Goal: Task Accomplishment & Management: Use online tool/utility

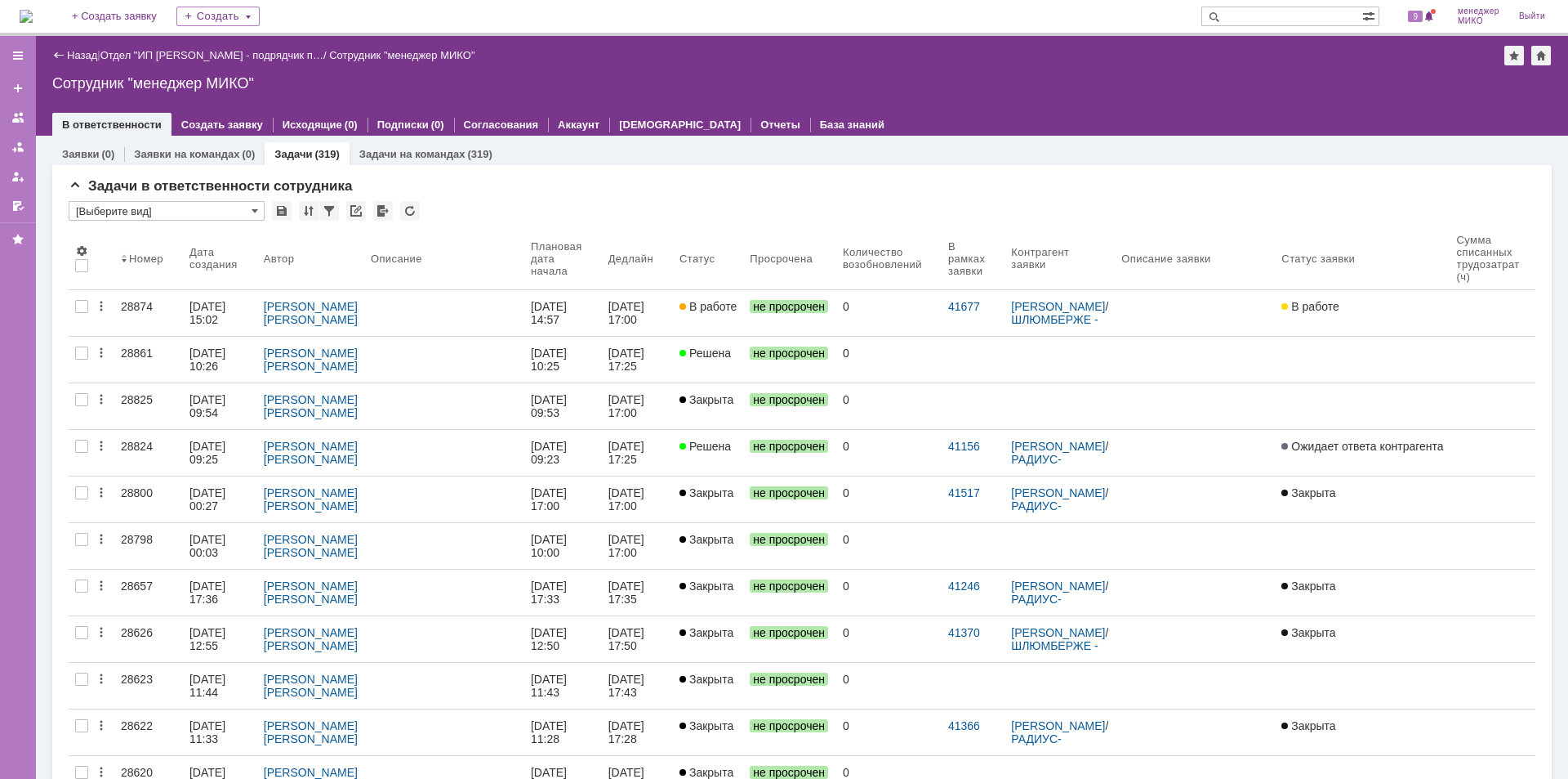
click at [135, 309] on div "28874" at bounding box center [148, 306] width 55 height 13
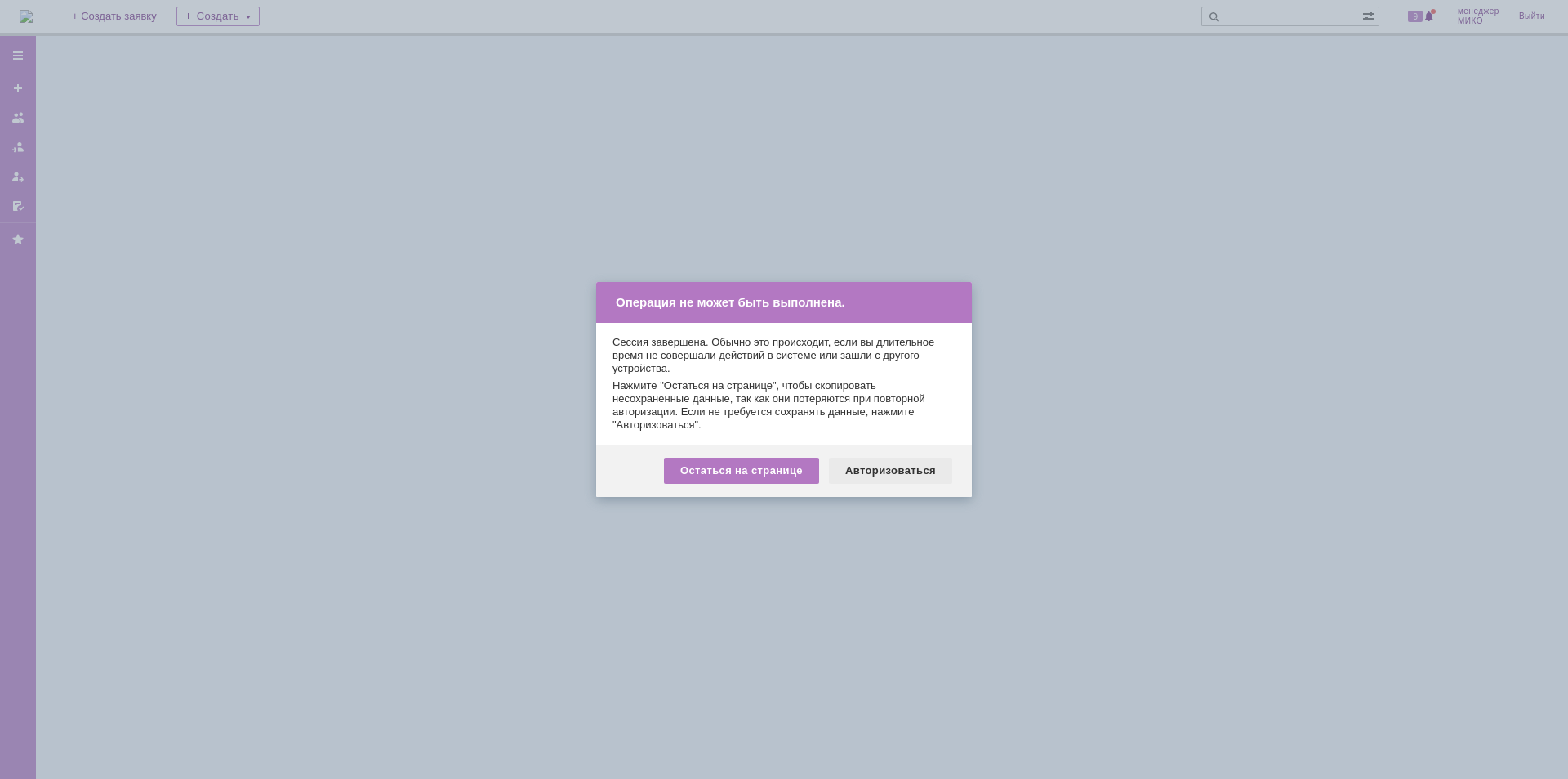
click at [913, 477] on div "Авторизоваться" at bounding box center [891, 470] width 124 height 26
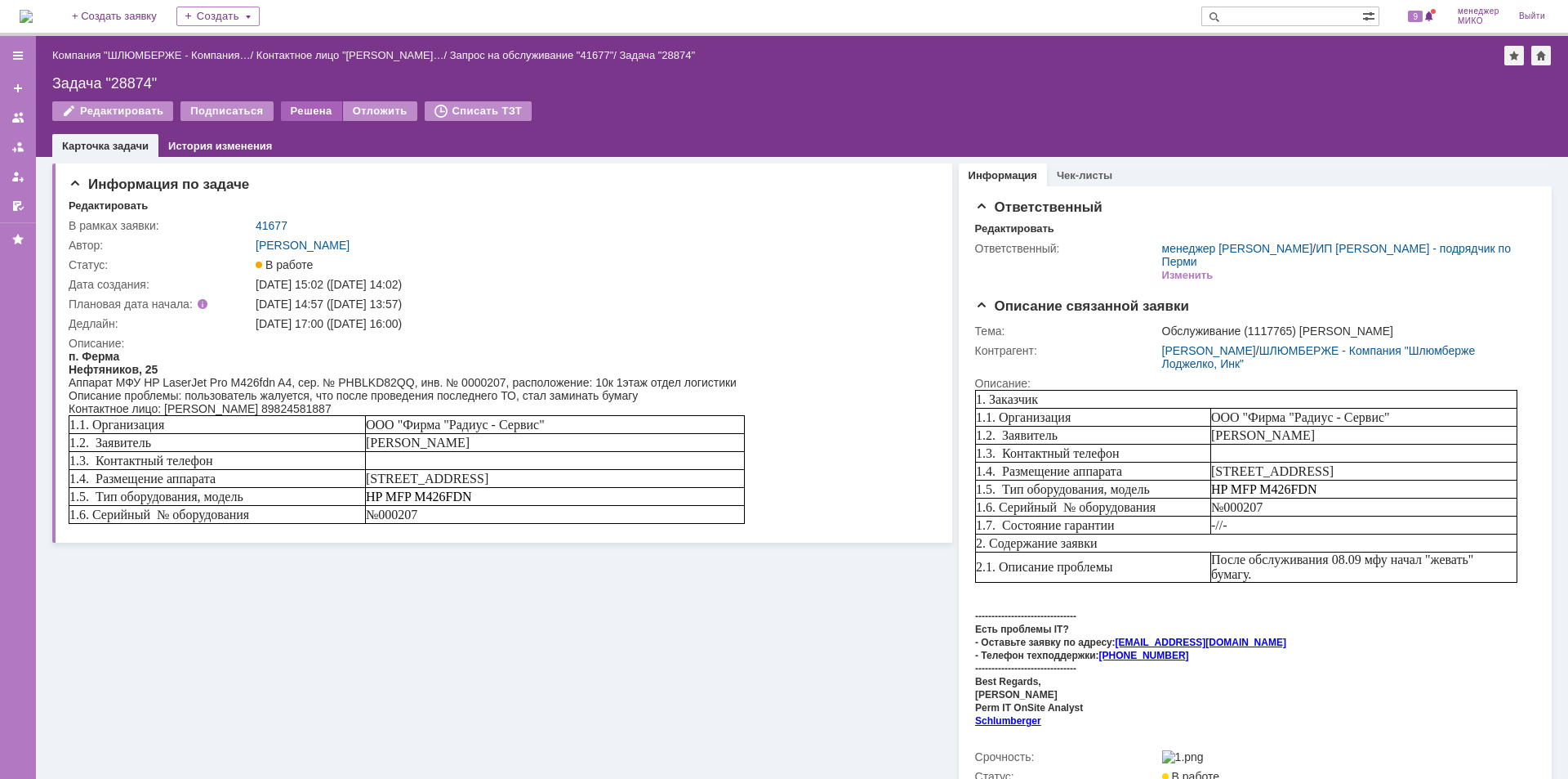
click at [293, 116] on div "Решена" at bounding box center [311, 111] width 61 height 20
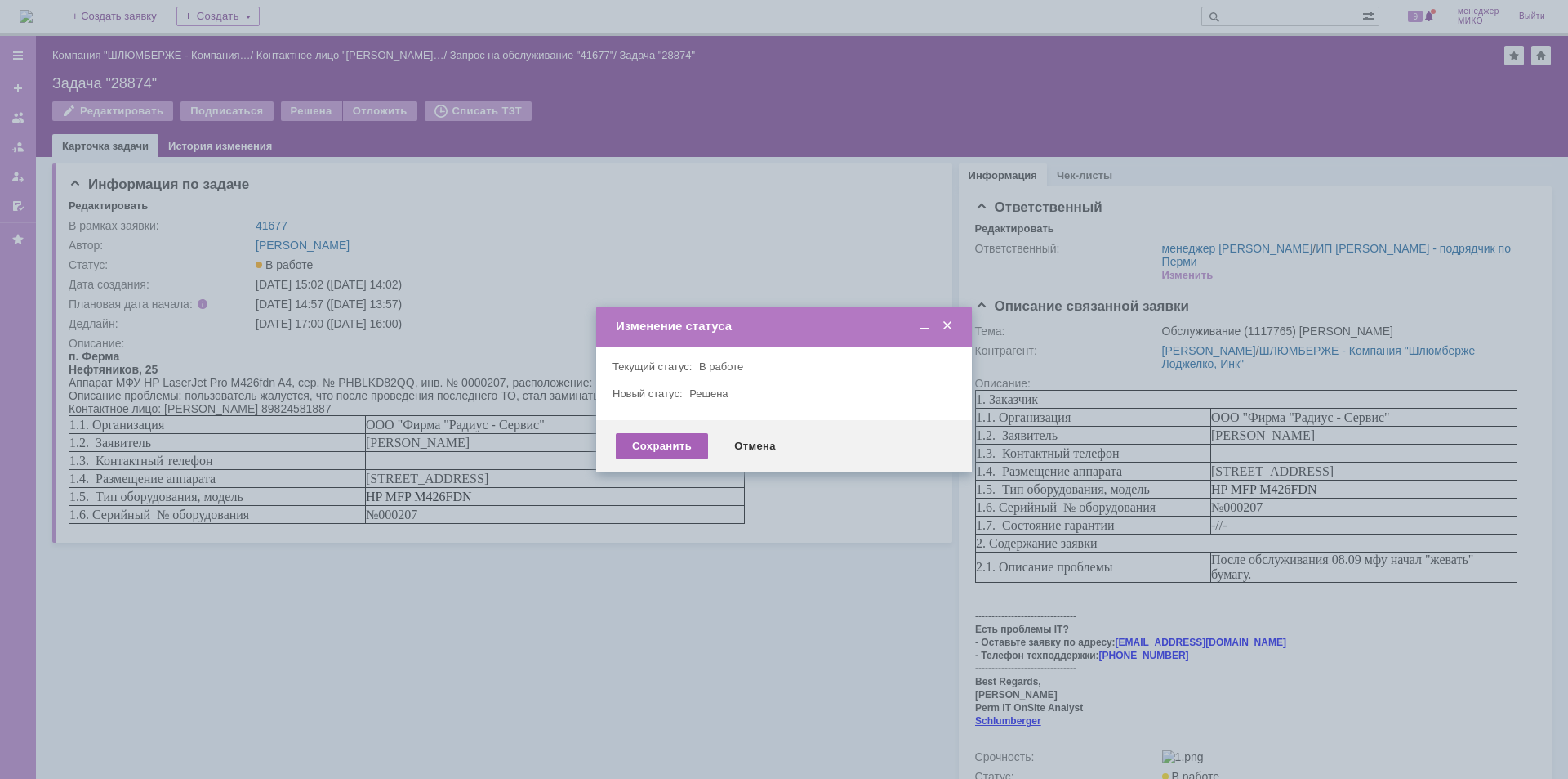
click at [655, 447] on div "Сохранить" at bounding box center [662, 446] width 92 height 26
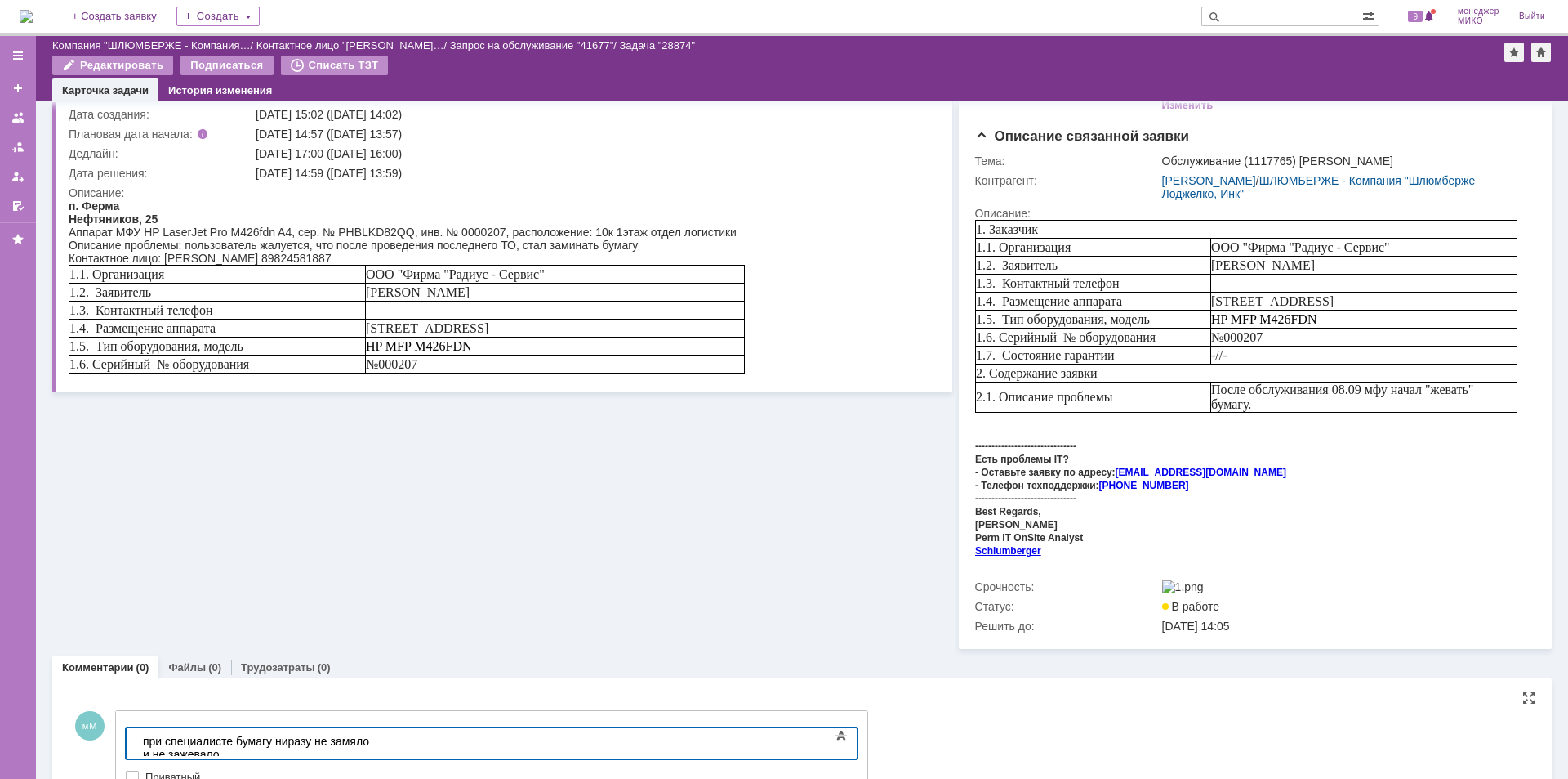
drag, startPoint x: 289, startPoint y: 739, endPoint x: 418, endPoint y: 1492, distance: 764.0
click at [289, 739] on div "при специалисте бумагу ниразу не замяло и не зажевало" at bounding box center [259, 747] width 232 height 26
click at [381, 749] on body "при специалисте бумагу ни разу не замяло и не зажевало" at bounding box center [259, 748] width 245 height 39
click at [375, 739] on div "при специалисте бумагу ни разу не замяло и не зажевало, присутствует износ роли…" at bounding box center [259, 747] width 232 height 26
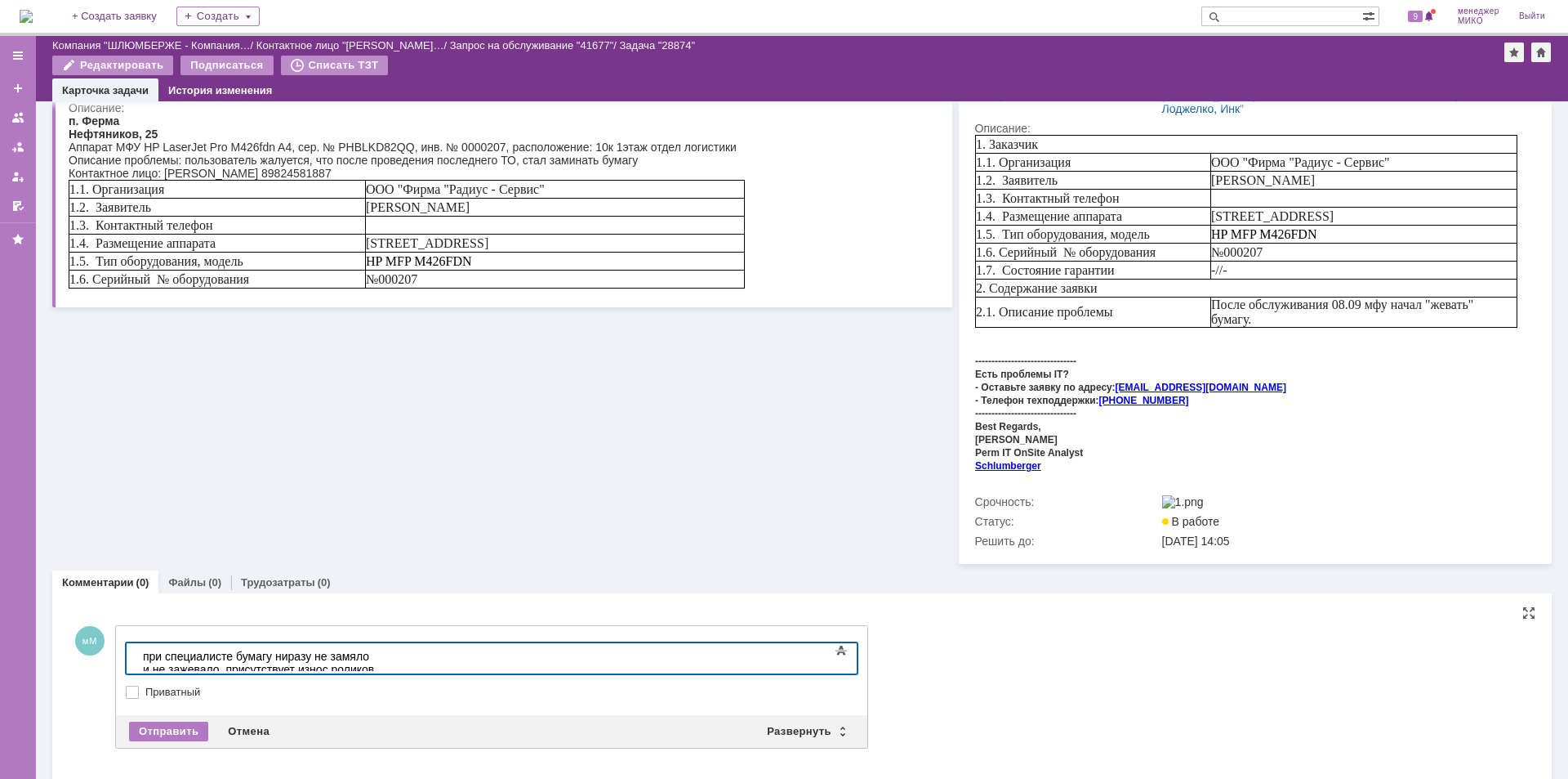
scroll to position [200, 0]
click at [161, 727] on div "Отправить" at bounding box center [168, 730] width 79 height 20
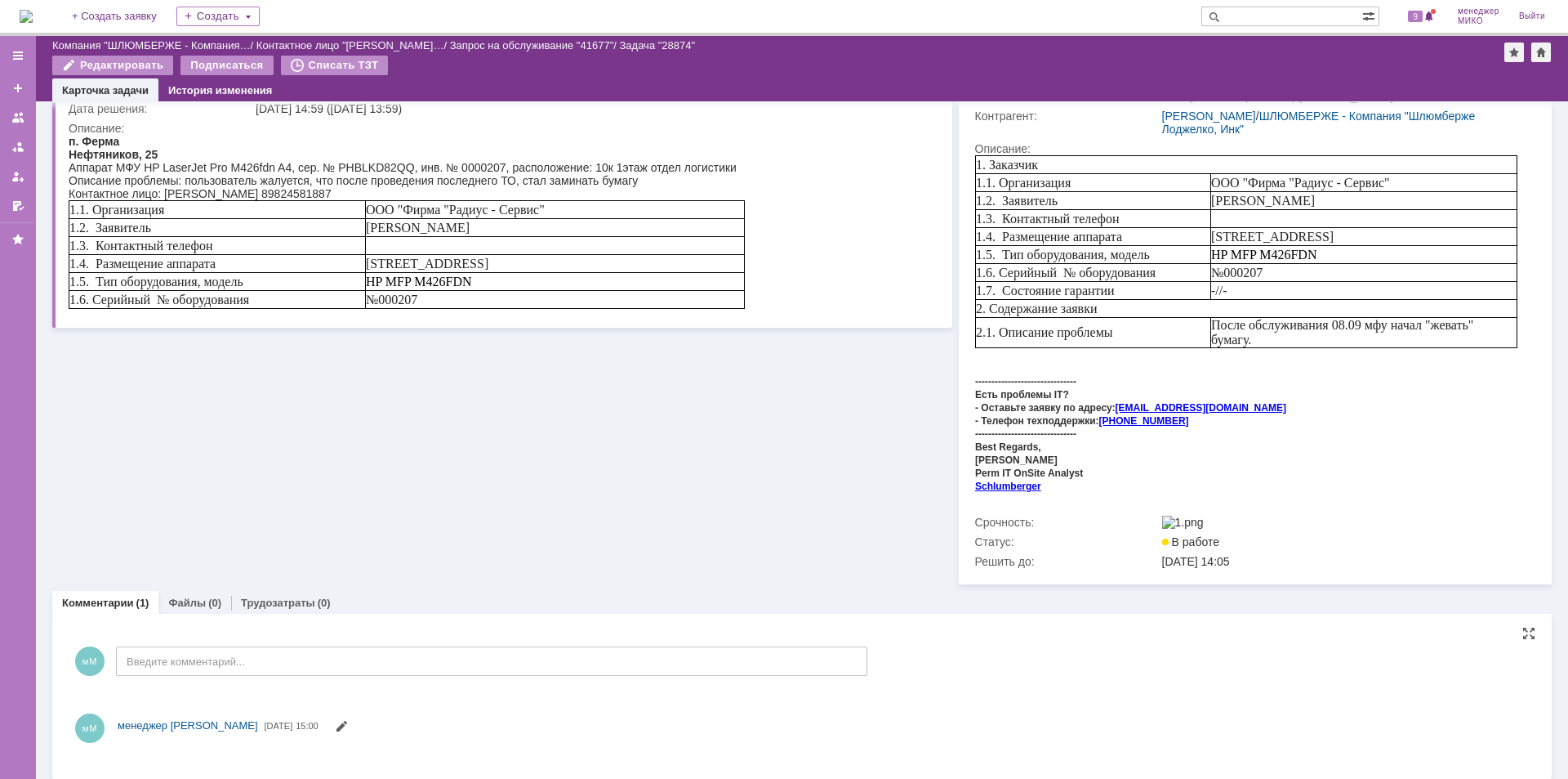
scroll to position [186, 0]
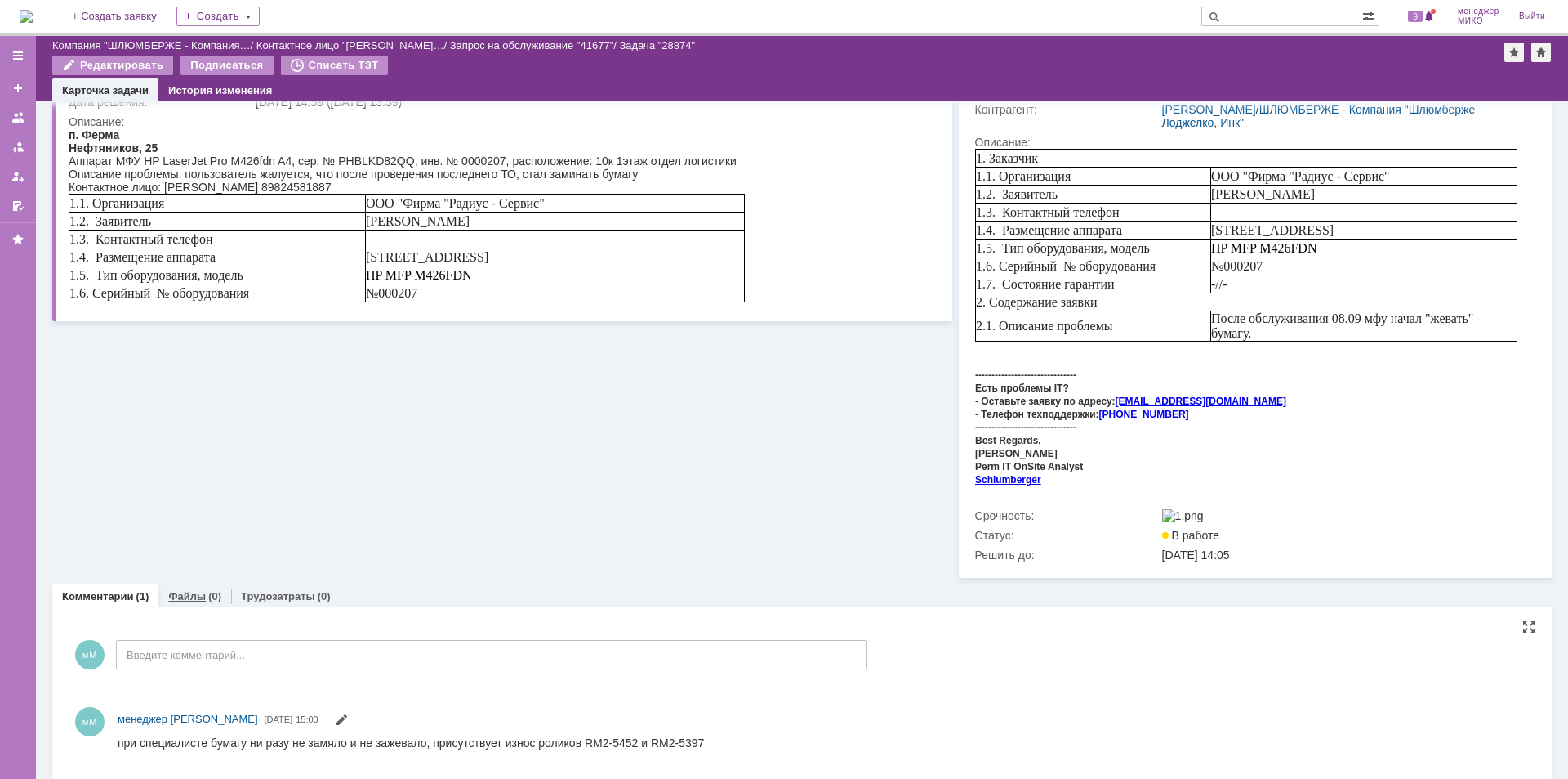
click at [193, 590] on link "Файлы" at bounding box center [187, 596] width 37 height 12
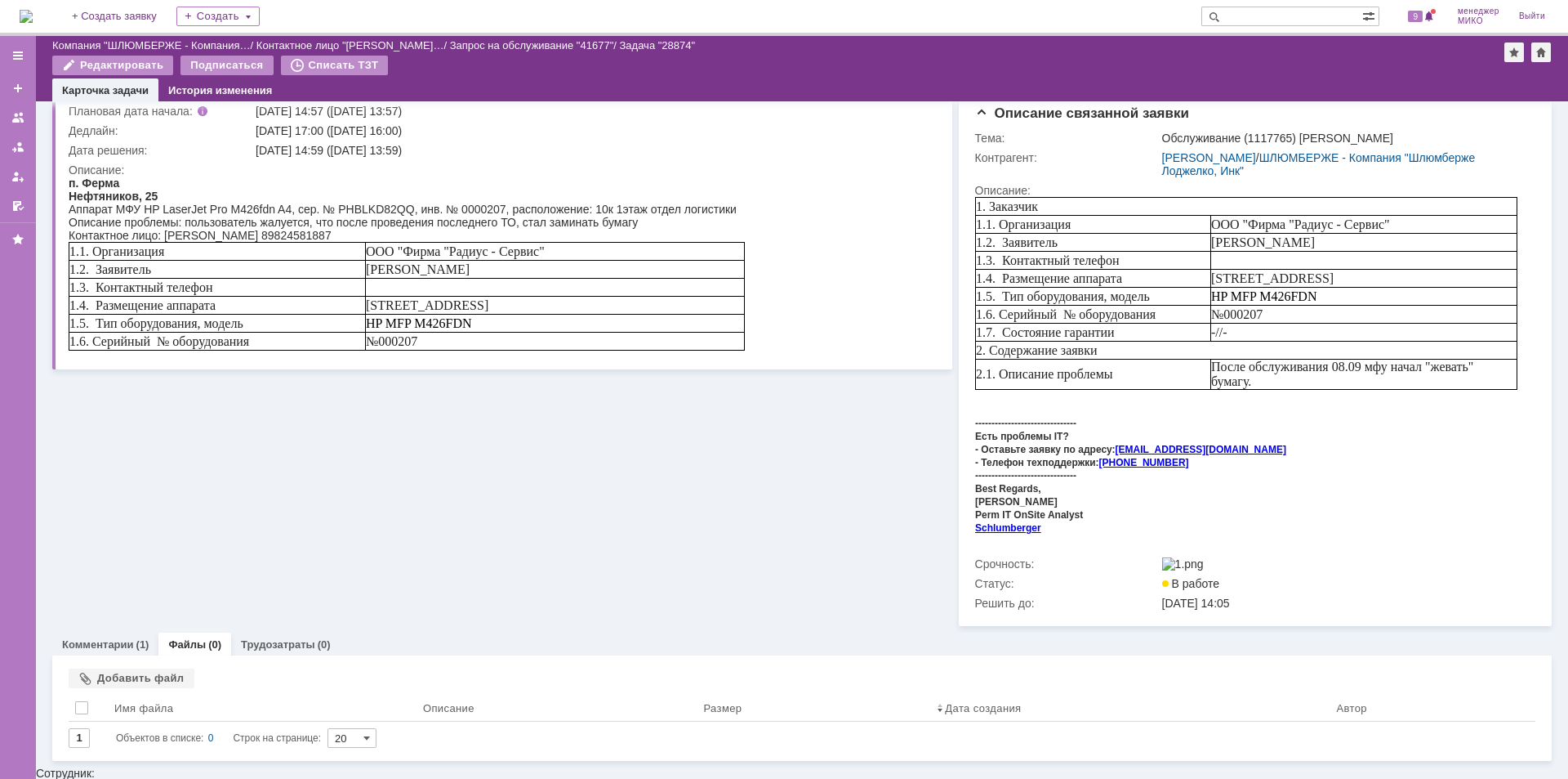
scroll to position [119, 0]
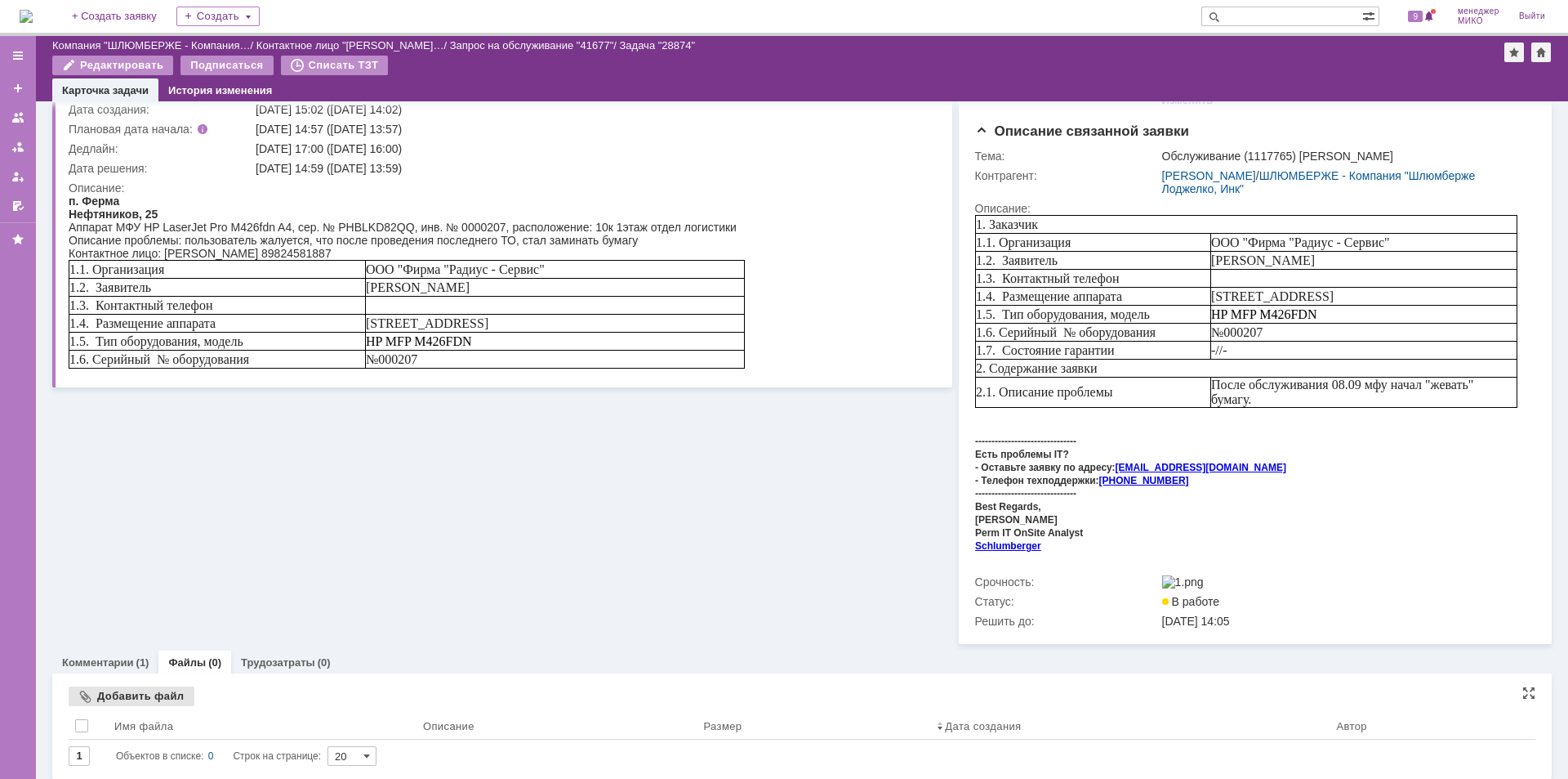
click at [138, 688] on div "Добавить файл" at bounding box center [132, 696] width 126 height 20
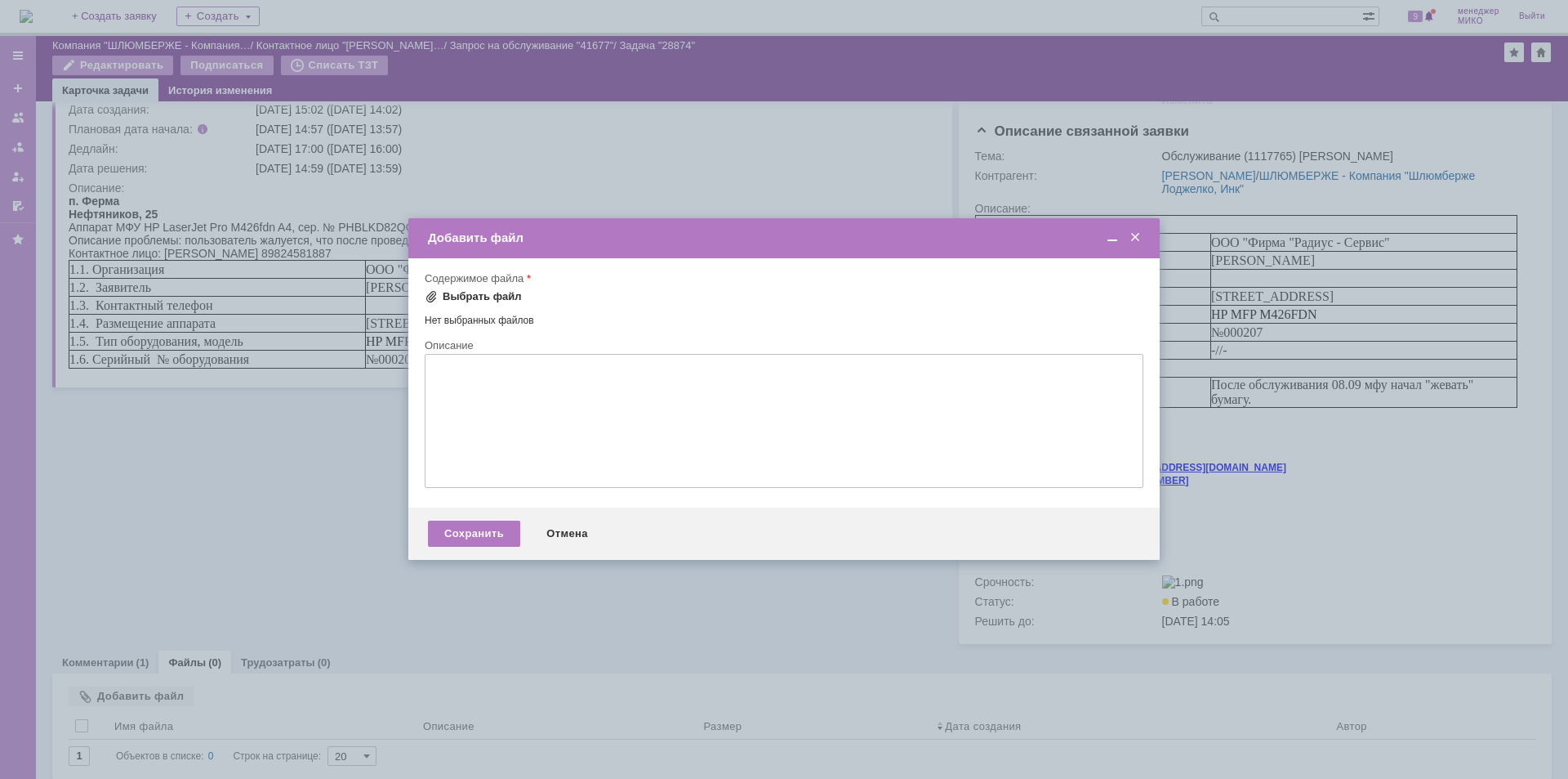
click at [460, 294] on div "Выбрать файл" at bounding box center [482, 296] width 79 height 13
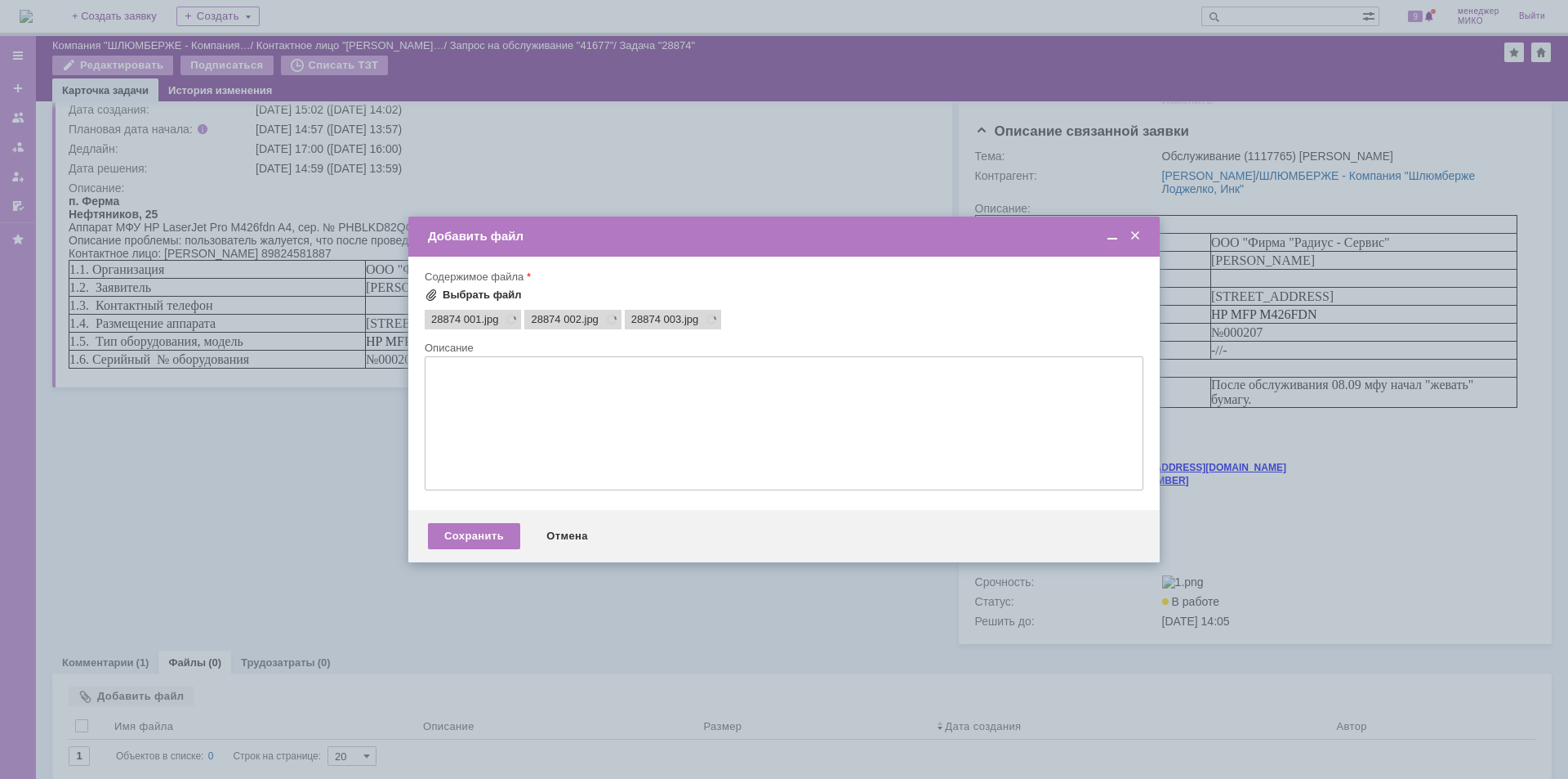
scroll to position [0, 0]
click at [479, 546] on div "Сохранить" at bounding box center [475, 535] width 92 height 26
